Goal: Task Accomplishment & Management: Manage account settings

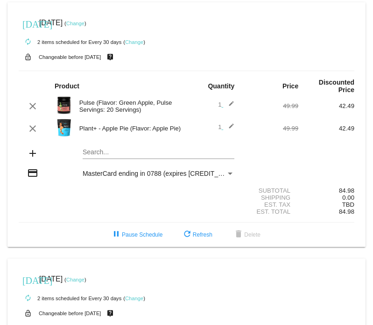
click at [138, 104] on div "Pulse (Flavor: Green Apple, Pulse Servings: 20 Servings)" at bounding box center [131, 106] width 112 height 14
click at [97, 152] on mat-card "[DATE] [DATE] ( Change ) autorenew 2 items scheduled for Every 30 days ( Change…" at bounding box center [186, 124] width 358 height 244
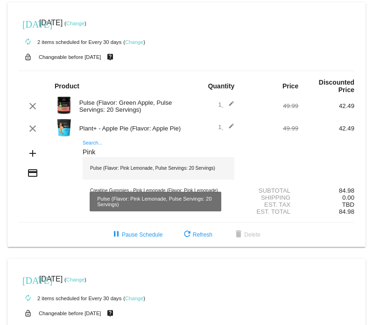
type input "Pink"
click at [118, 170] on div "Pulse (Flavor: Pink Lemonade, Pulse Servings: 20 Servings)" at bounding box center [159, 168] width 152 height 22
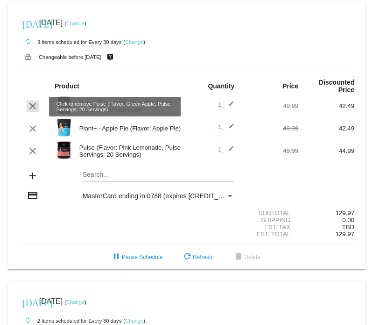
click at [29, 103] on mat-icon "clear" at bounding box center [32, 105] width 11 height 11
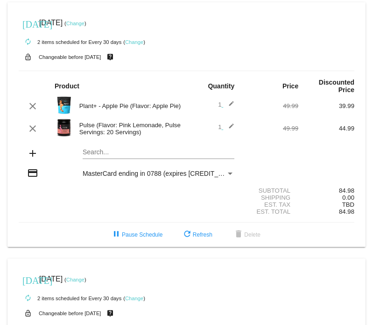
click at [119, 157] on div "Search..." at bounding box center [159, 150] width 152 height 18
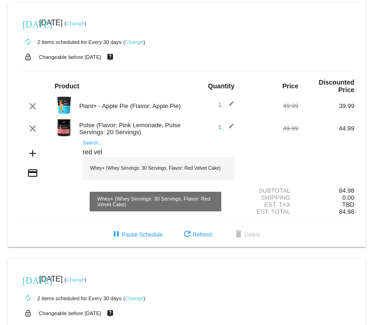
type input "red vel"
click at [133, 168] on div "Whey+ (Whey Servings: 30 Servings, Flavor: Red Velvet Cake)" at bounding box center [159, 168] width 152 height 22
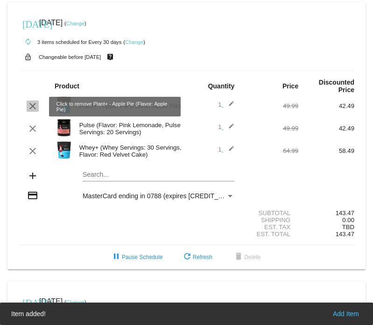
click at [28, 101] on mat-icon "clear" at bounding box center [32, 105] width 11 height 11
